Goal: Information Seeking & Learning: Check status

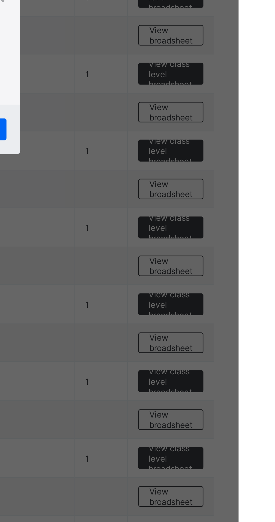
click at [180, 239] on div "×" at bounding box center [177, 234] width 5 height 10
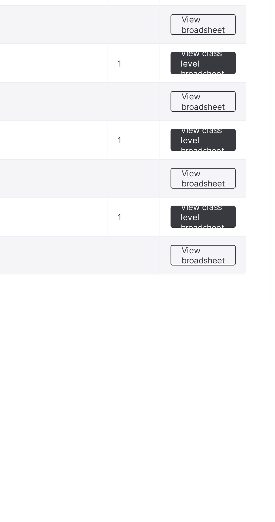
click at [252, 504] on span "View broadsheet" at bounding box center [248, 502] width 18 height 8
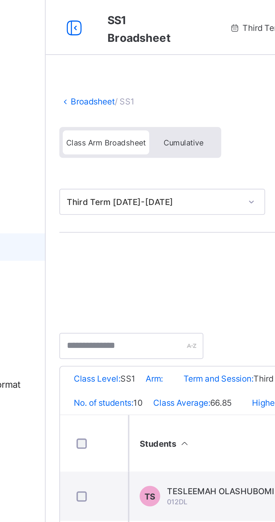
click at [127, 59] on span "Cumulative" at bounding box center [124, 58] width 16 height 4
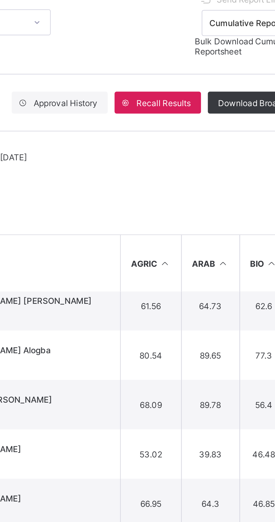
scroll to position [87, 0]
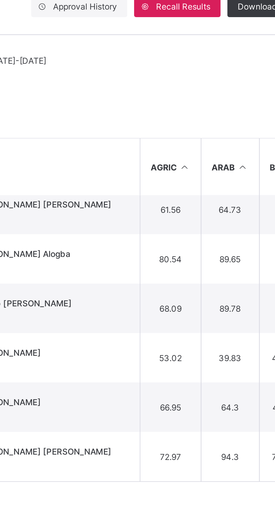
click at [222, 272] on td "39.83" at bounding box center [223, 268] width 24 height 20
click at [220, 269] on td "39.83" at bounding box center [223, 268] width 24 height 20
click at [209, 264] on td "53.02" at bounding box center [198, 268] width 25 height 20
click at [204, 269] on td "53.02" at bounding box center [198, 268] width 25 height 20
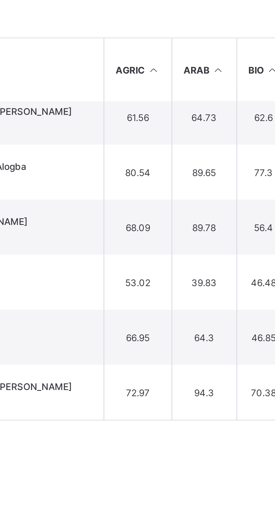
click at [231, 267] on td "39.83" at bounding box center [223, 268] width 24 height 20
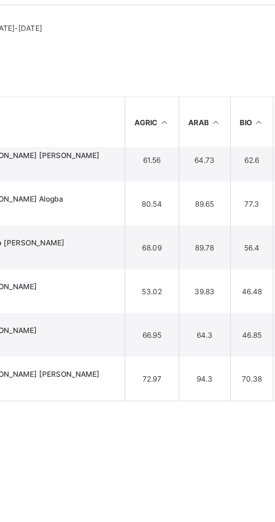
click at [196, 267] on td "53.02" at bounding box center [198, 268] width 25 height 20
click at [173, 264] on td "ZA Zakariyyah Abdullahi 0505DL" at bounding box center [143, 268] width 84 height 20
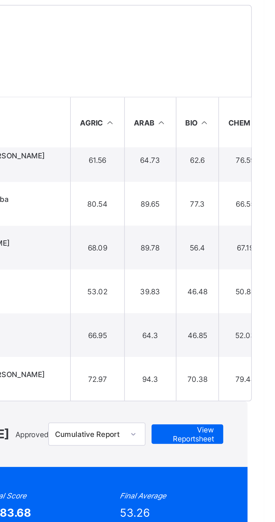
click at [252, 330] on span "View Reportsheet" at bounding box center [240, 334] width 25 height 8
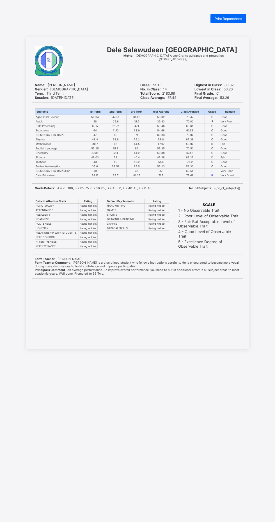
click at [241, 19] on span "Print Reportsheet" at bounding box center [228, 19] width 27 height 4
